Goal: Transaction & Acquisition: Purchase product/service

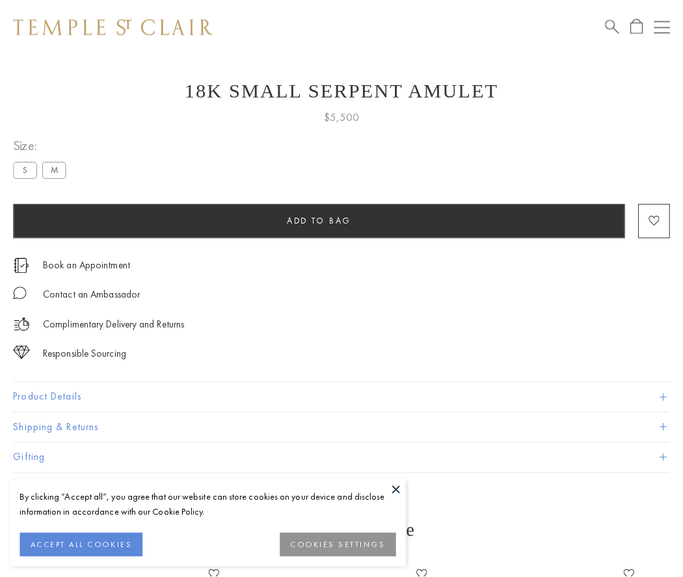
scroll to position [21, 0]
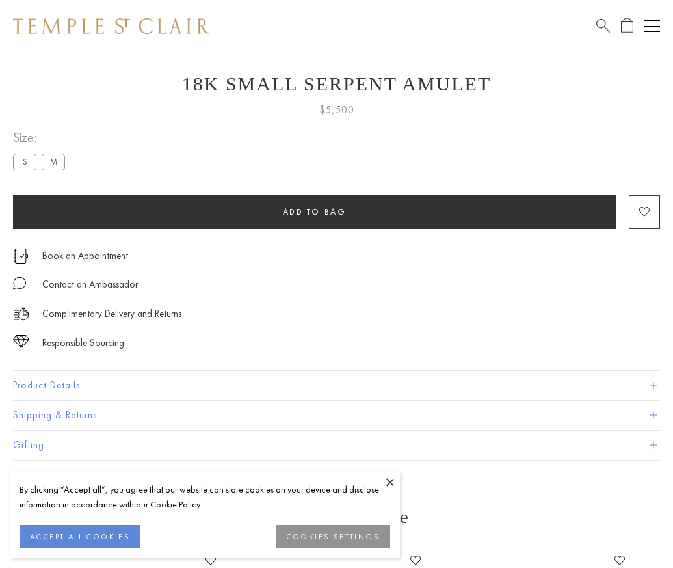
click at [314, 211] on span "Add to bag" at bounding box center [315, 211] width 64 height 11
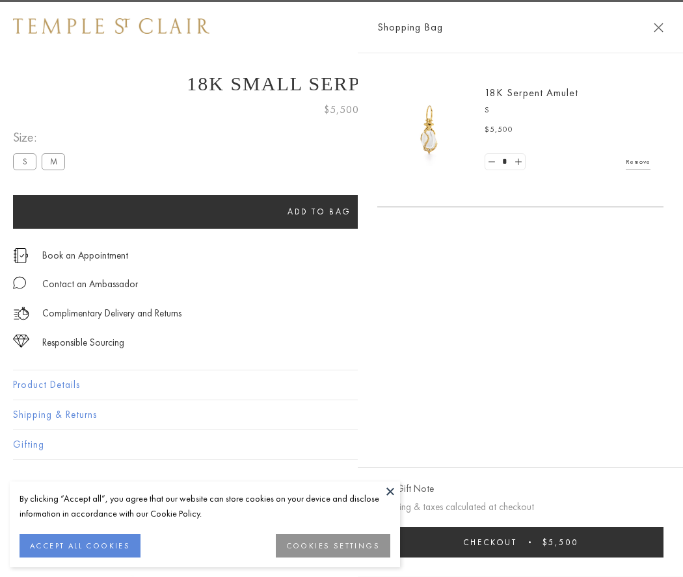
click at [523, 542] on button "Checkout $5,500" at bounding box center [520, 542] width 286 height 31
